Goal: Navigation & Orientation: Find specific page/section

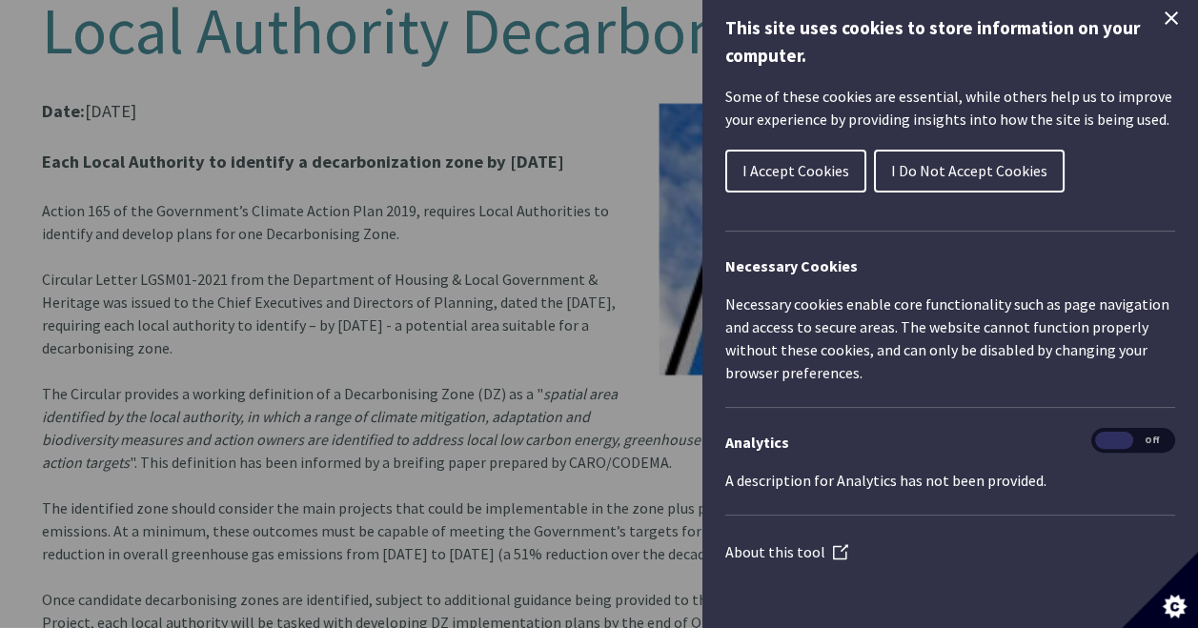
scroll to position [13, 0]
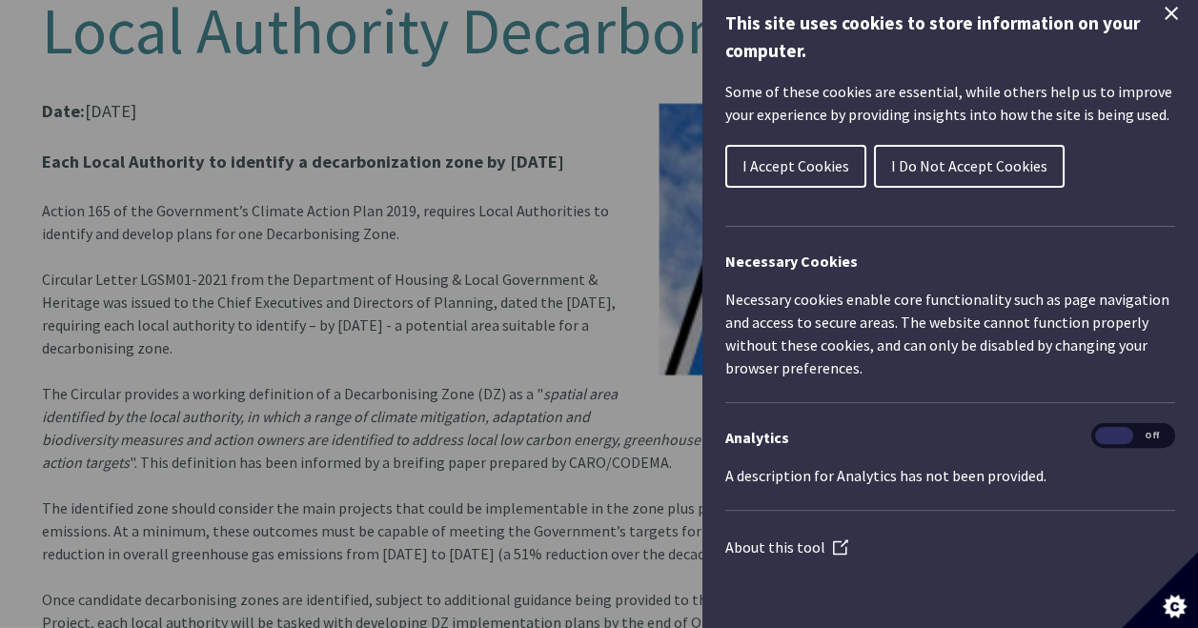
drag, startPoint x: 919, startPoint y: 172, endPoint x: 896, endPoint y: 181, distance: 24.8
click at [919, 172] on span "I Do Not Accept Cookies" at bounding box center [969, 165] width 156 height 19
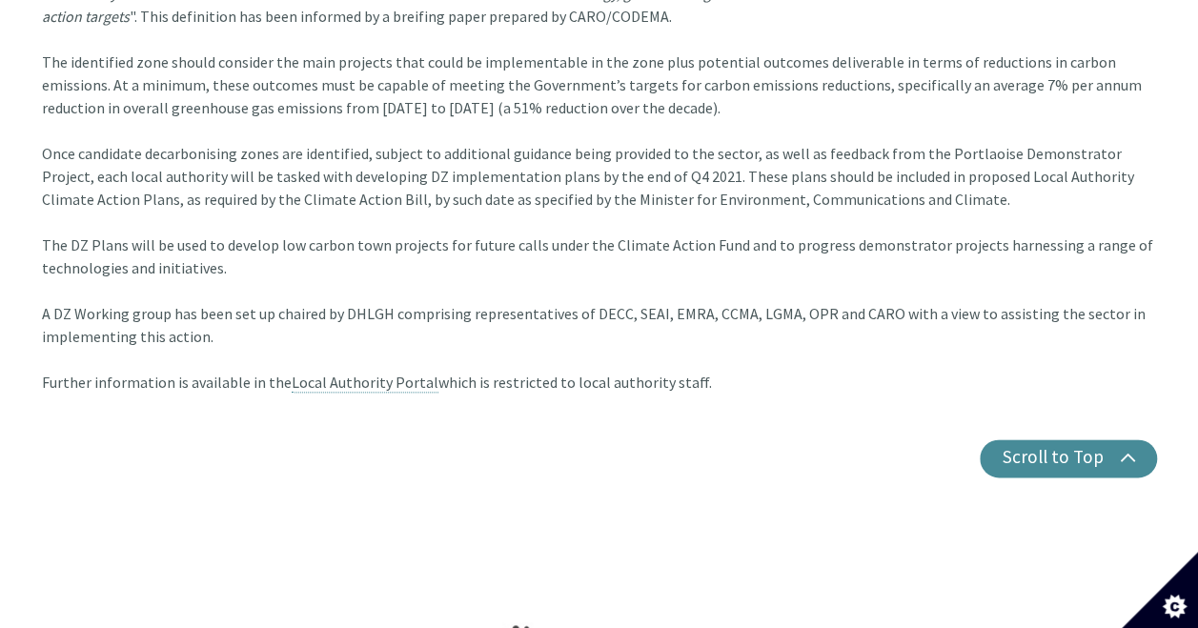
scroll to position [953, 0]
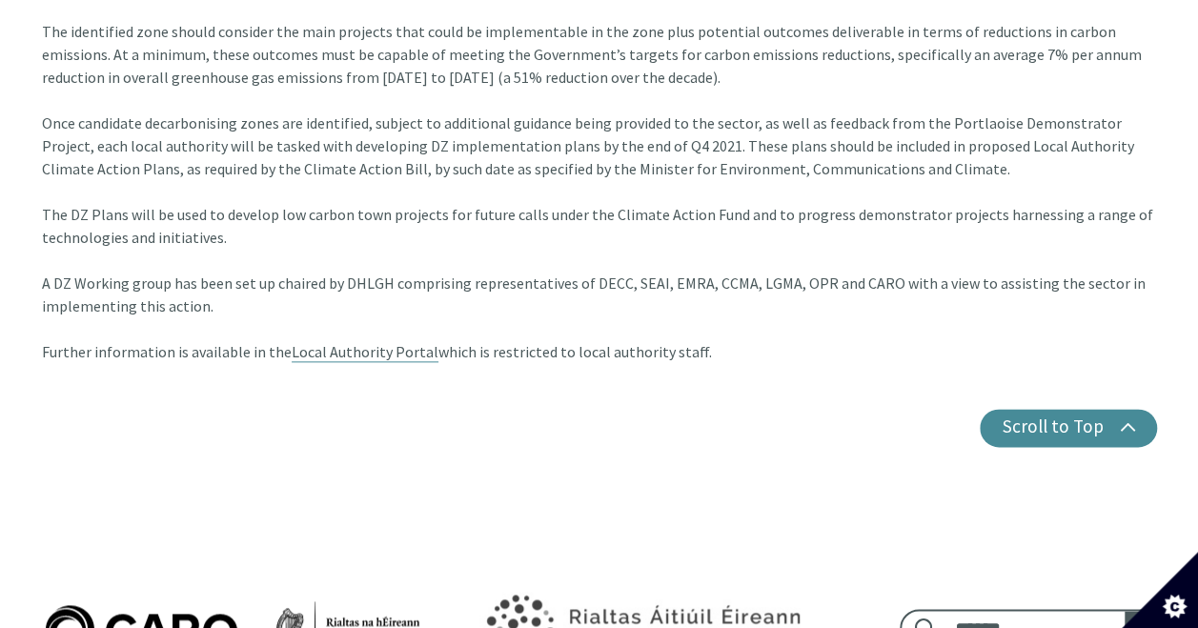
click at [400, 342] on link "Local Authority Portal" at bounding box center [365, 352] width 147 height 20
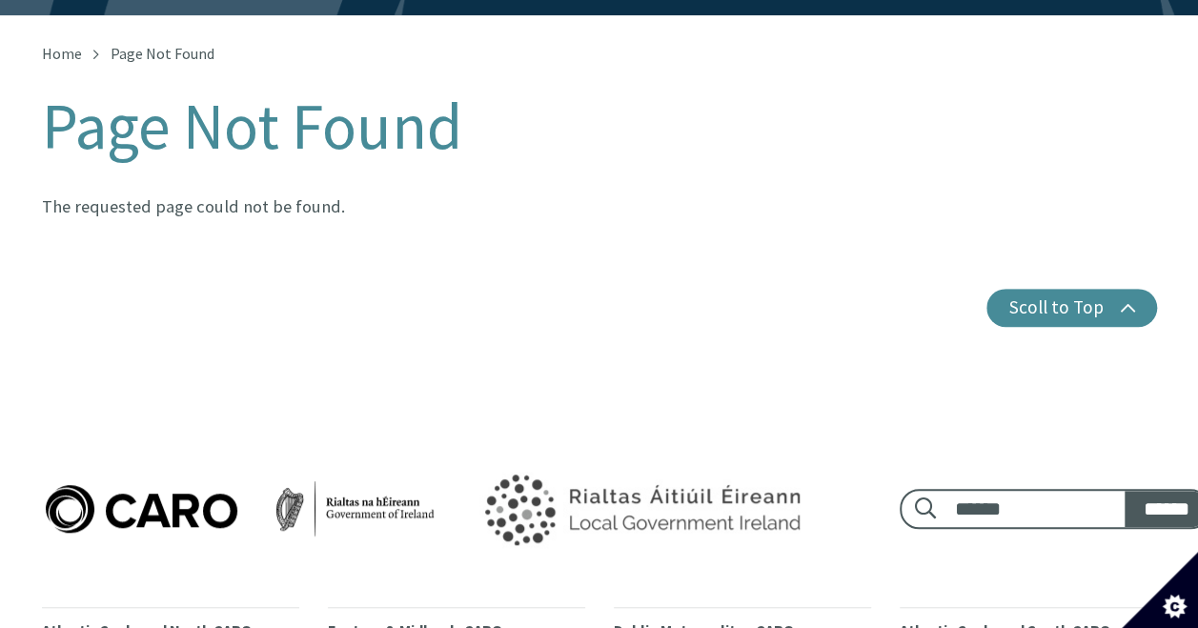
scroll to position [609, 0]
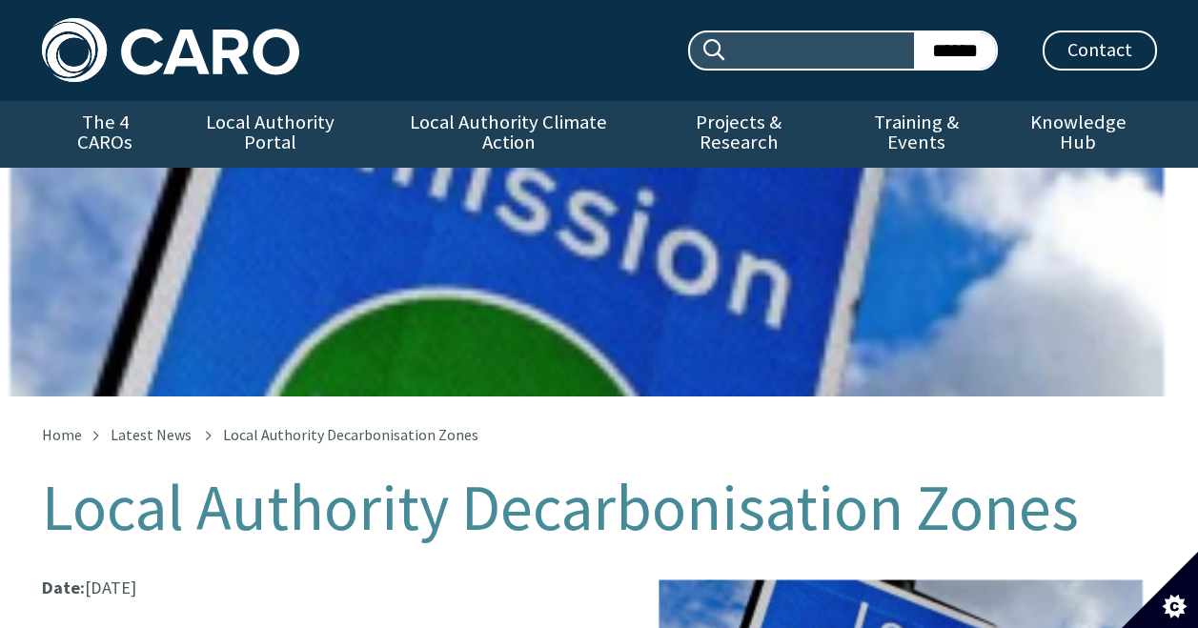
scroll to position [991, 0]
